Goal: Transaction & Acquisition: Purchase product/service

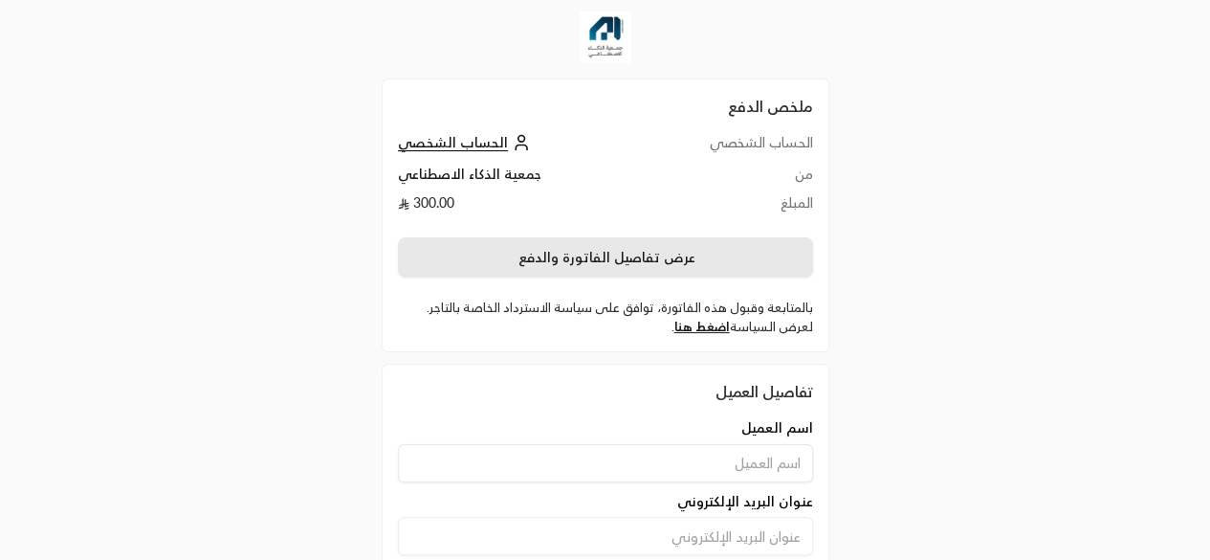
scroll to position [150, 0]
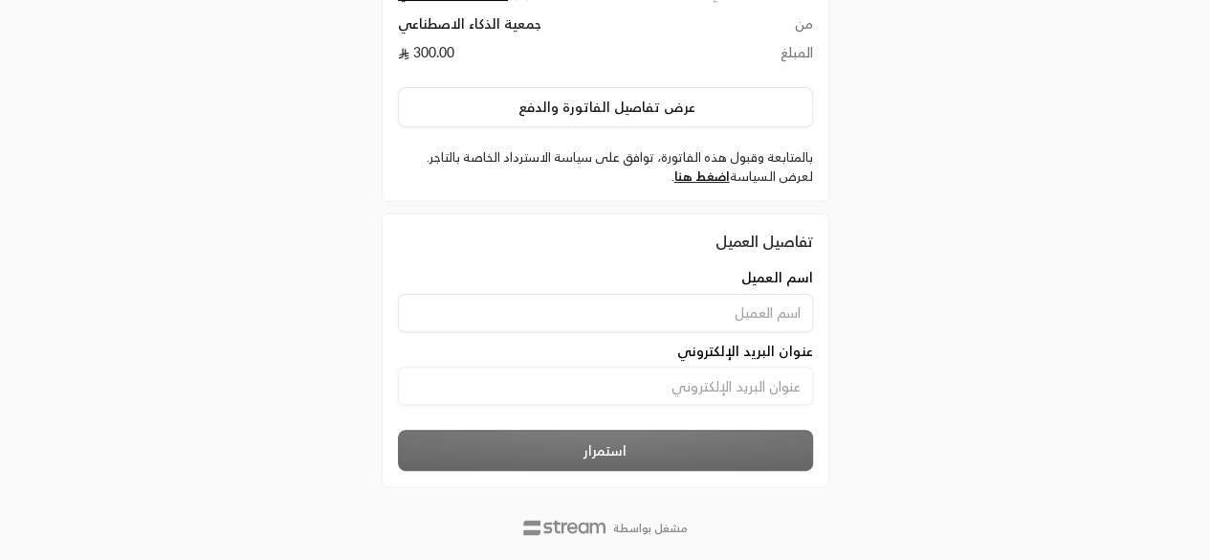
click at [557, 299] on div "اسم العميل عنوان البريد الإلكتروني" at bounding box center [605, 346] width 434 height 156
click at [576, 294] on input at bounding box center [605, 313] width 415 height 38
type input "Yara"
click at [578, 366] on input at bounding box center [605, 385] width 415 height 38
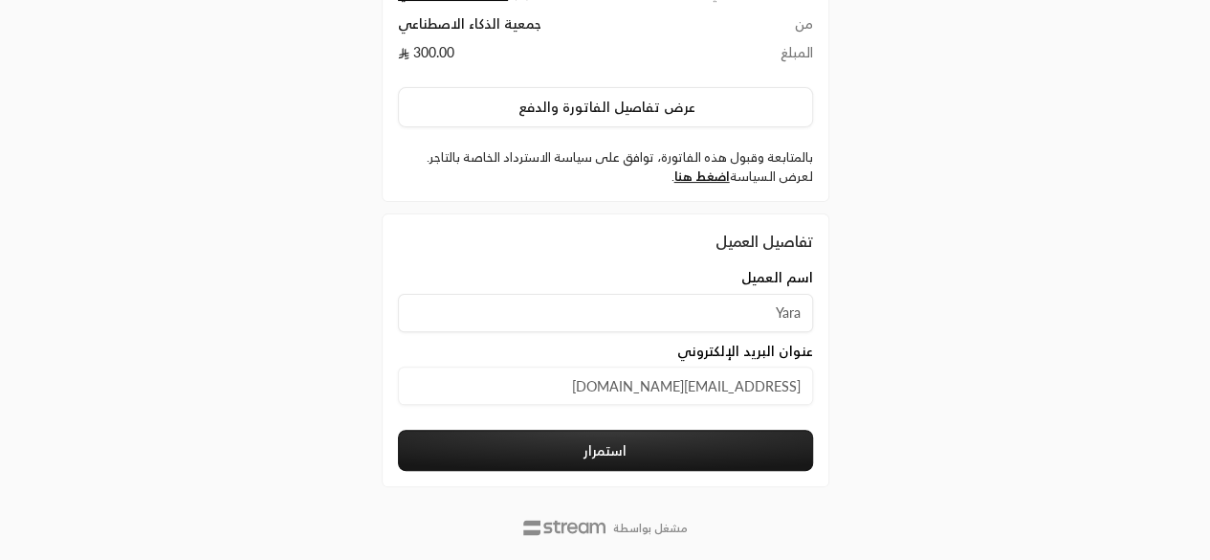
type input "[EMAIL_ADDRESS][DOMAIN_NAME]"
click at [564, 429] on button "استمرار" at bounding box center [605, 449] width 415 height 41
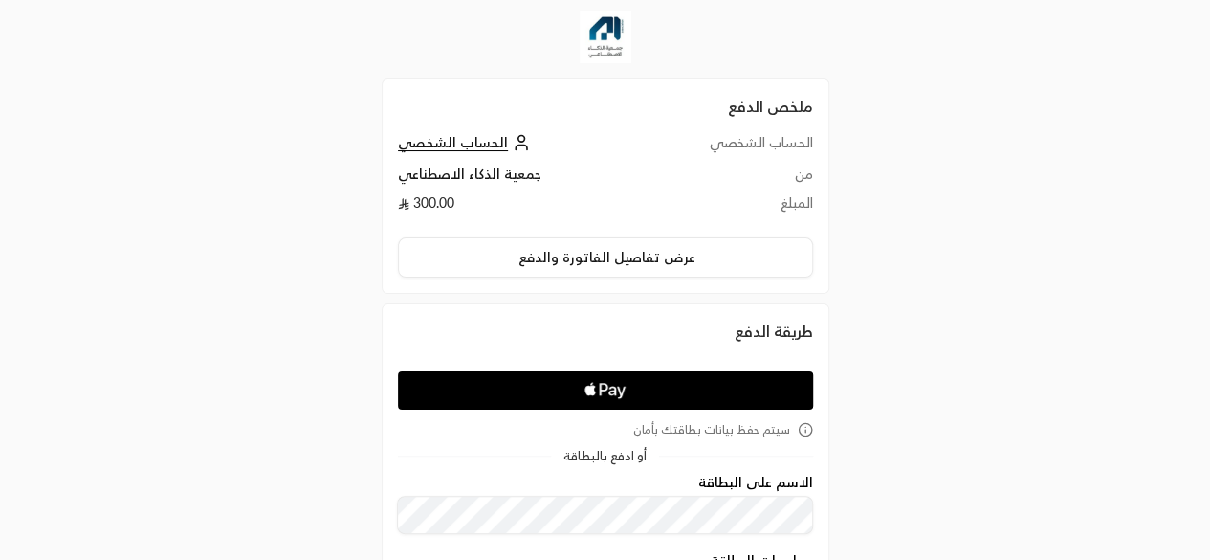
click at [983, 177] on div "ملخص الدفع الحساب الشخصي الحساب الشخصي من جمعية الذكاء الاصطناعي المبلغ 300.00 …" at bounding box center [605, 459] width 1210 height 918
